Goal: Check status

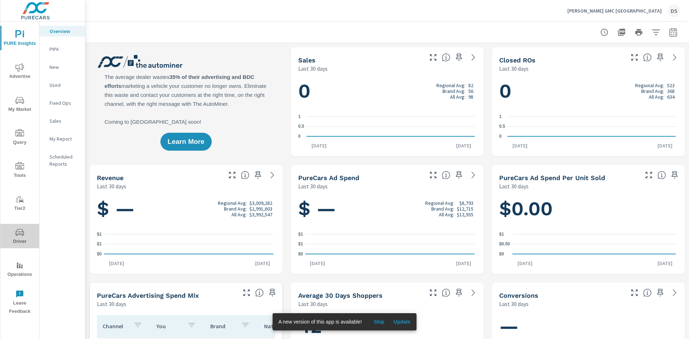
click at [23, 233] on icon "nav menu" at bounding box center [19, 232] width 9 height 9
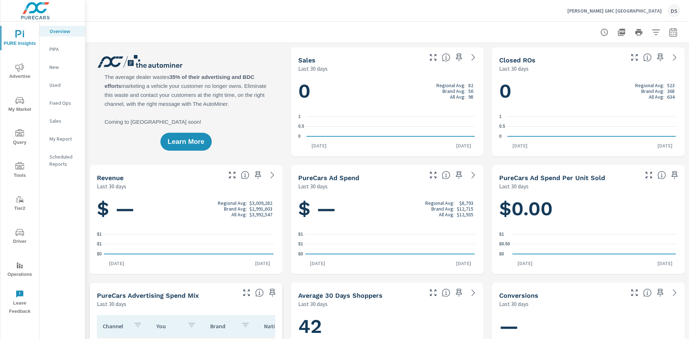
click at [17, 243] on span "Driver" at bounding box center [20, 237] width 34 height 18
